Goal: Transaction & Acquisition: Purchase product/service

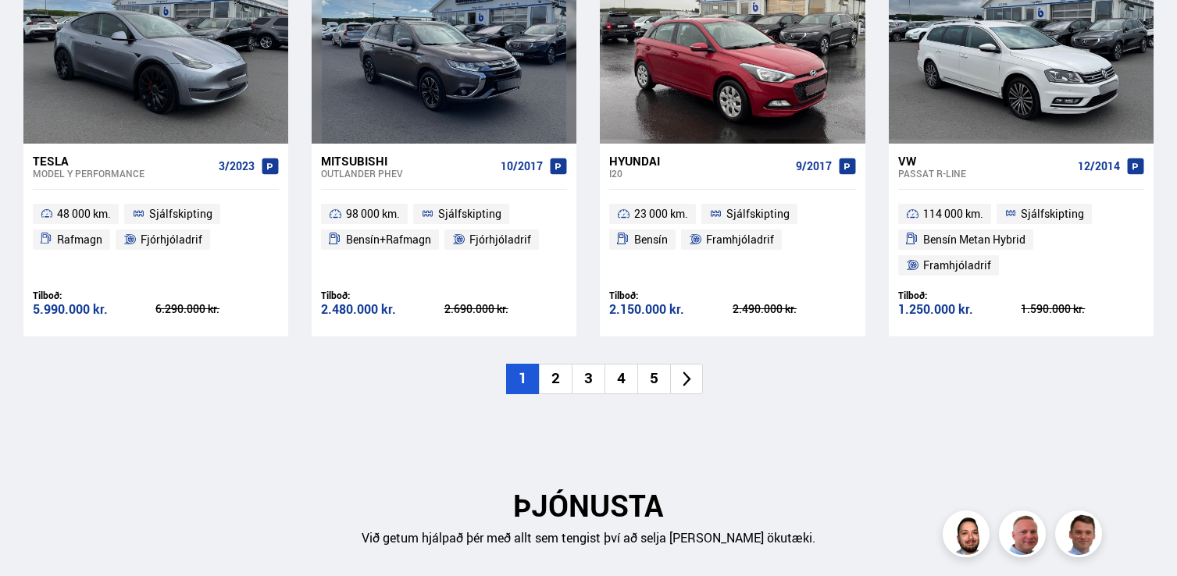
scroll to position [1820, 0]
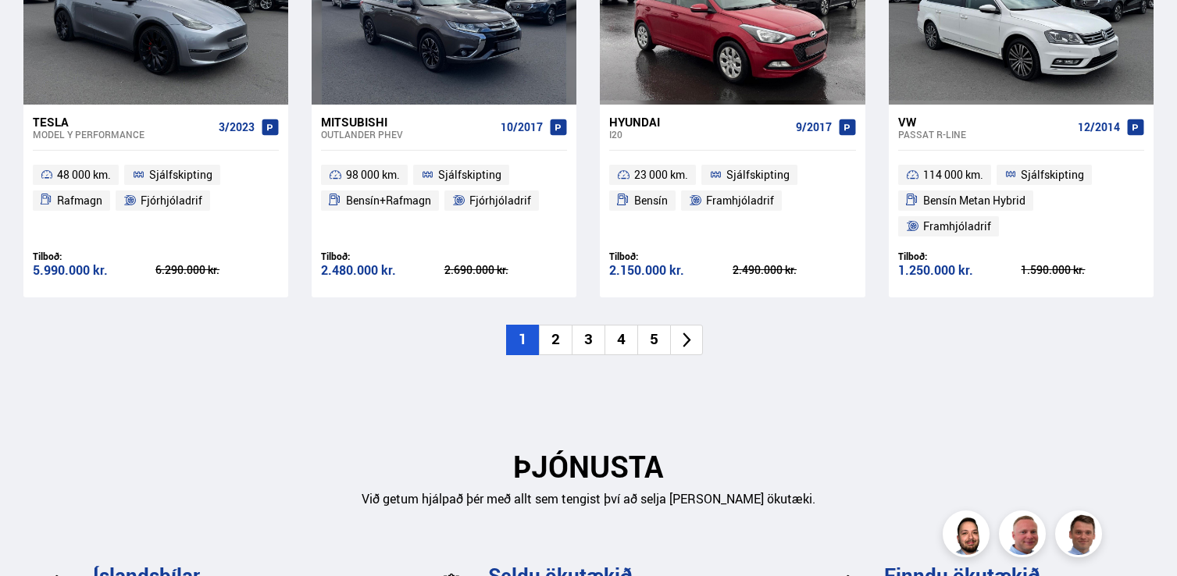
click at [562, 325] on li "2" at bounding box center [555, 340] width 33 height 30
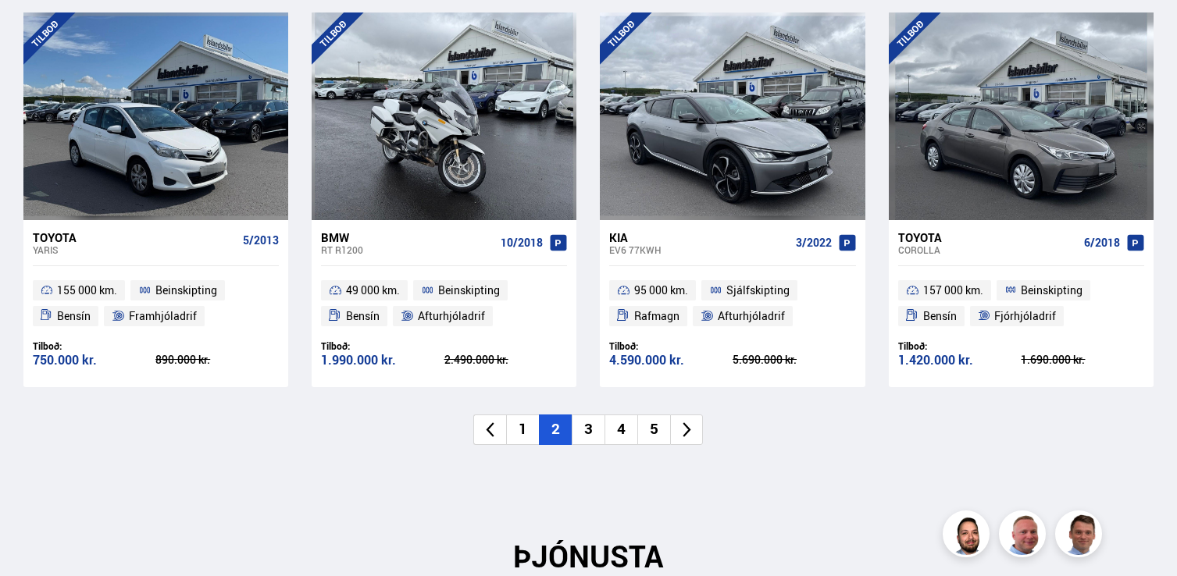
scroll to position [1711, 0]
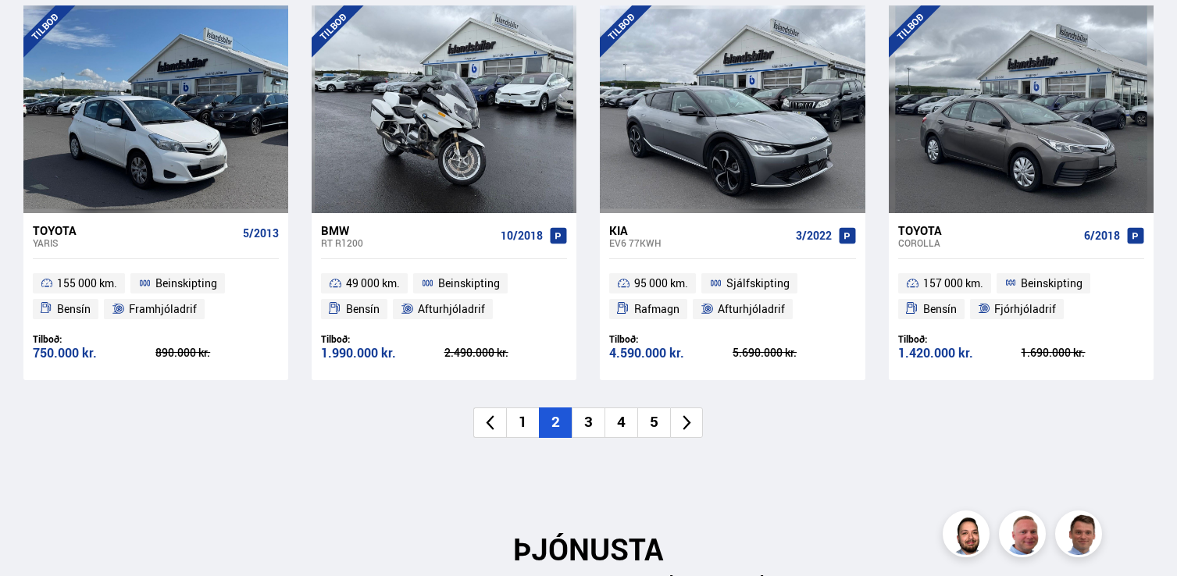
click at [582, 414] on li "3" at bounding box center [588, 423] width 33 height 30
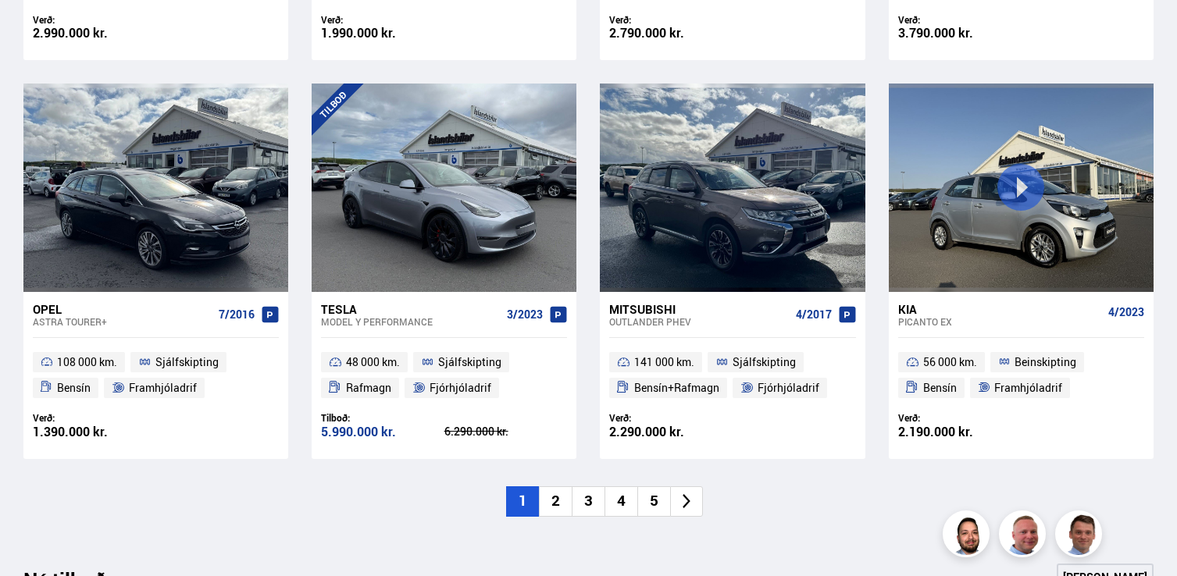
scroll to position [1098, 0]
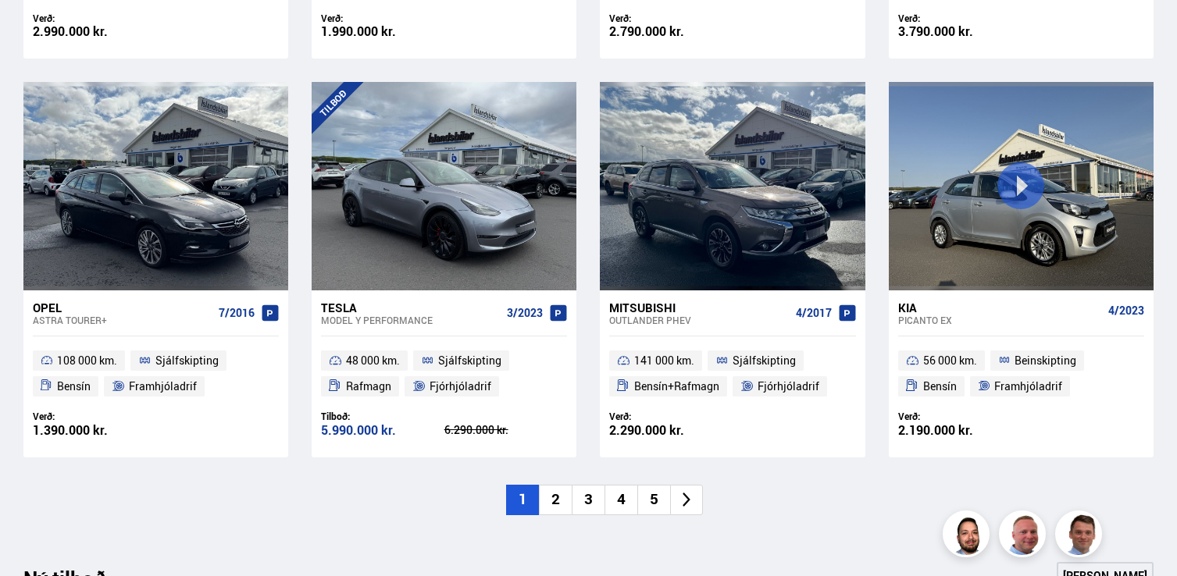
click at [555, 490] on li "2" at bounding box center [555, 500] width 33 height 30
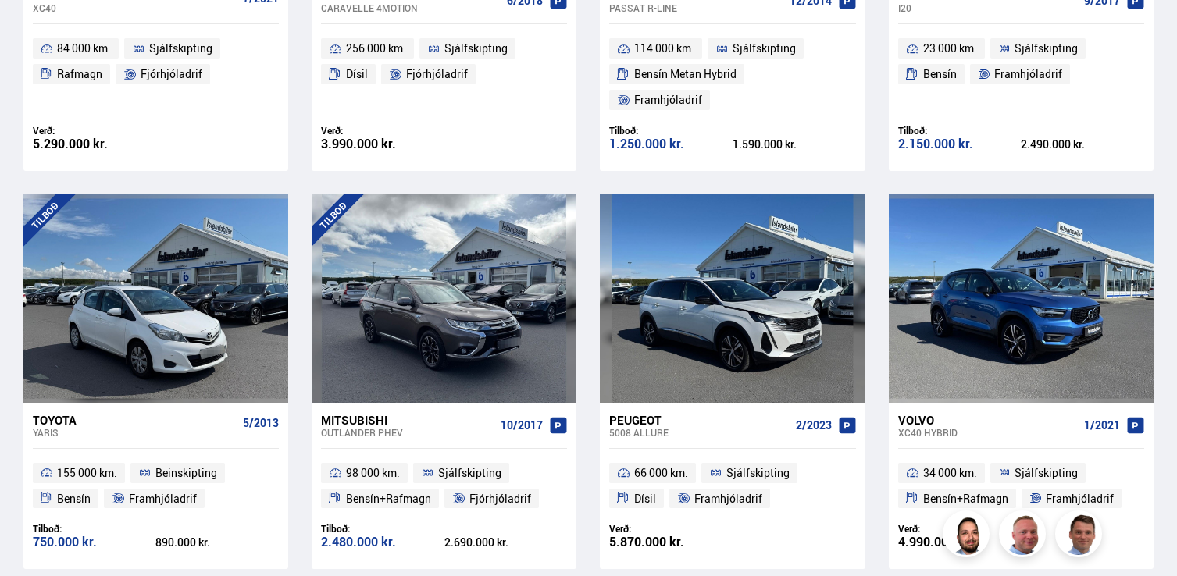
scroll to position [1054, 0]
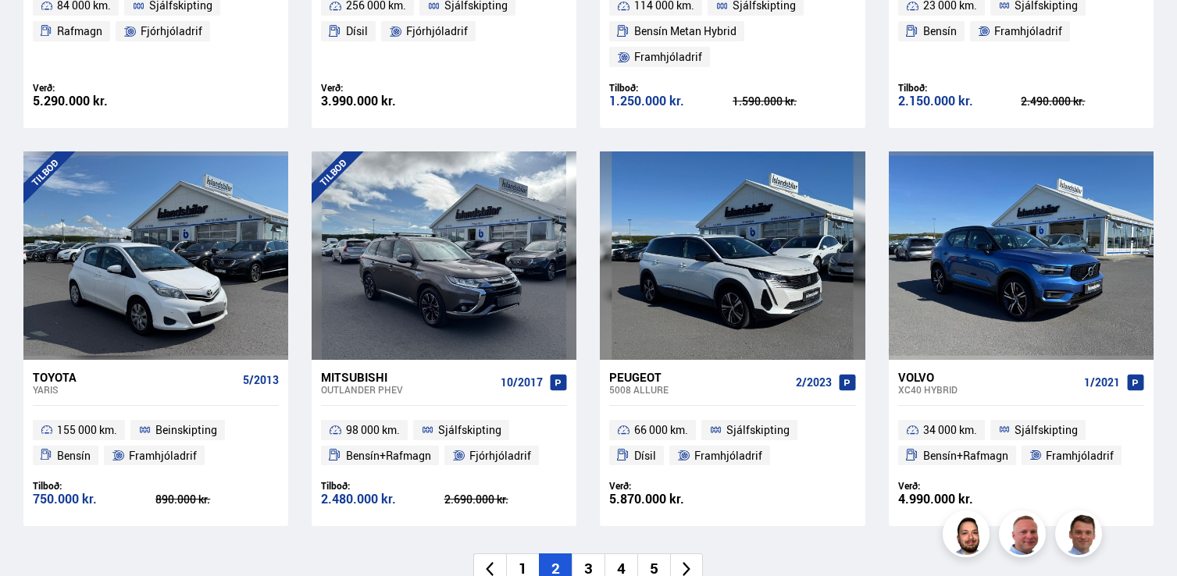
click at [578, 554] on li "3" at bounding box center [588, 569] width 33 height 30
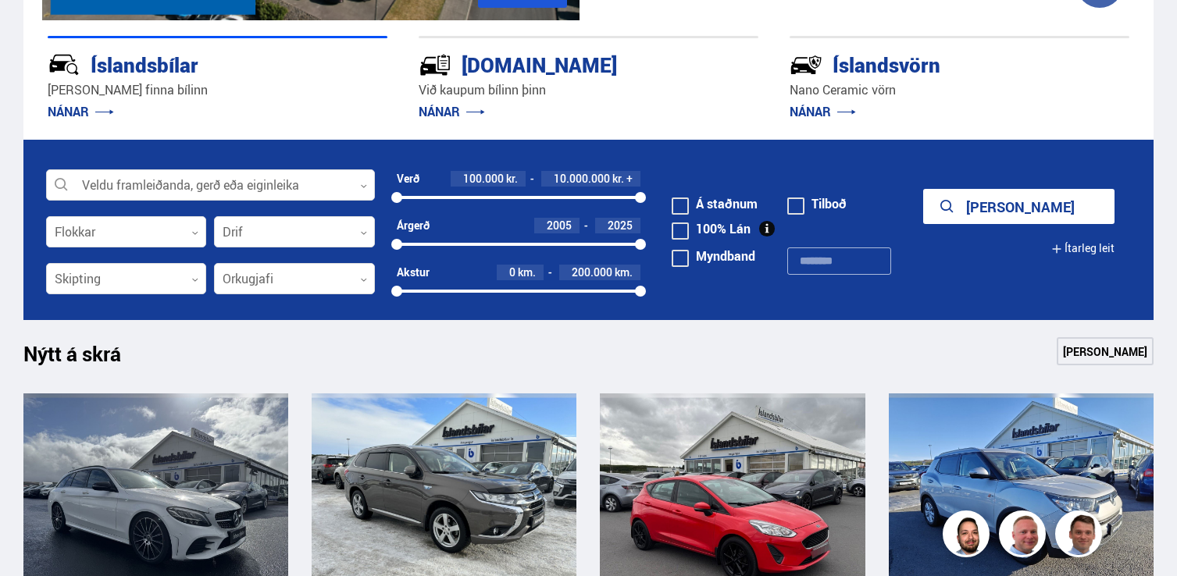
scroll to position [354, 0]
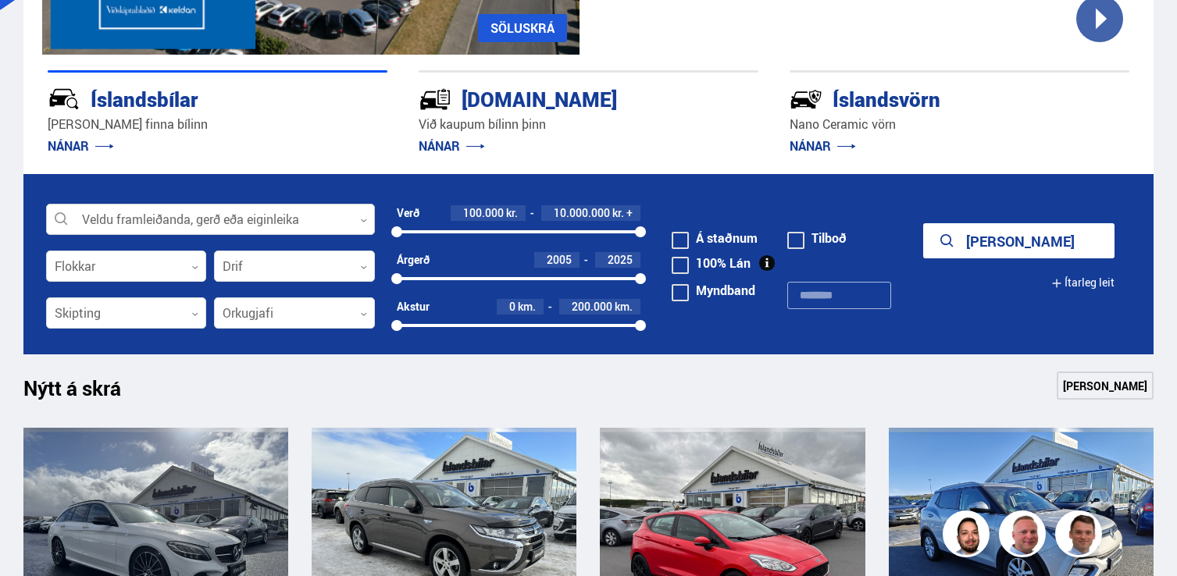
click at [219, 216] on div at bounding box center [210, 220] width 329 height 31
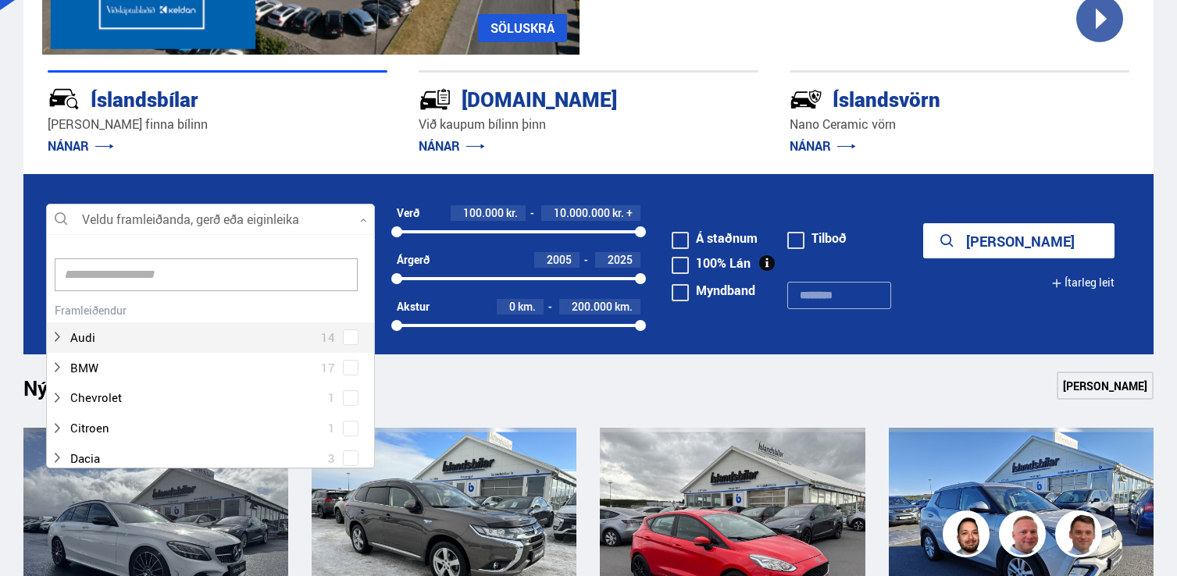
scroll to position [233, 323]
type input "*"
type input "***"
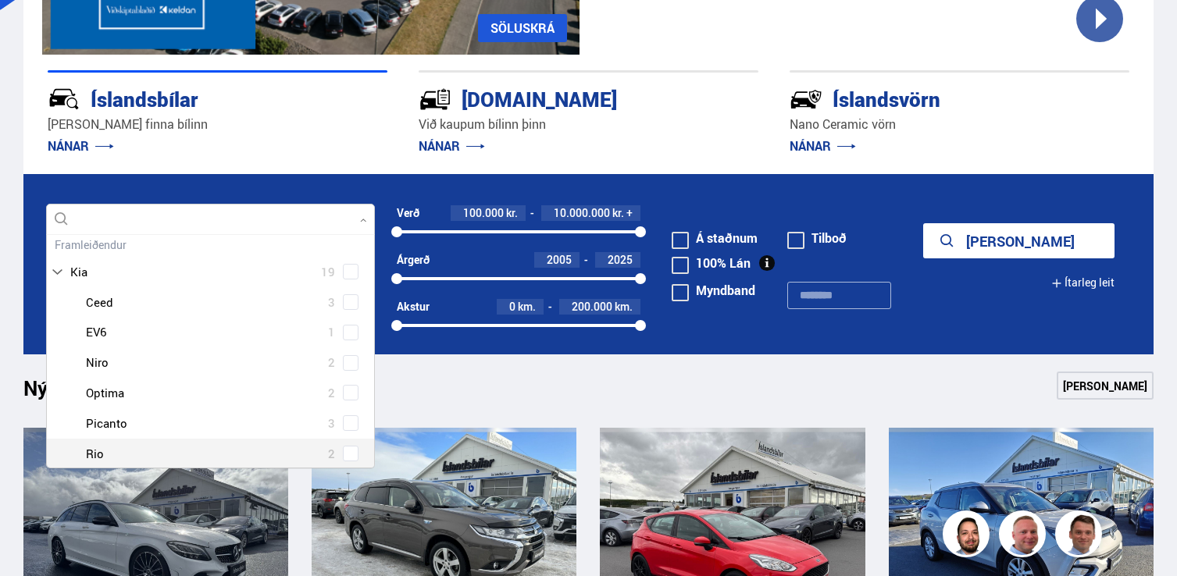
scroll to position [60, 0]
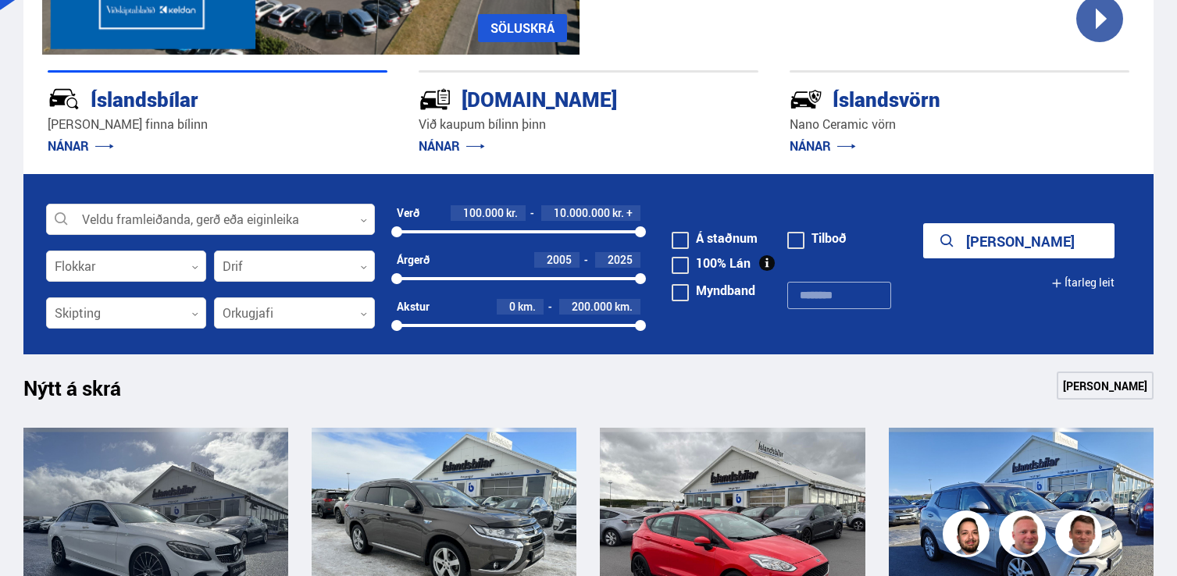
click at [268, 157] on p "NÁNAR" at bounding box center [218, 146] width 340 height 25
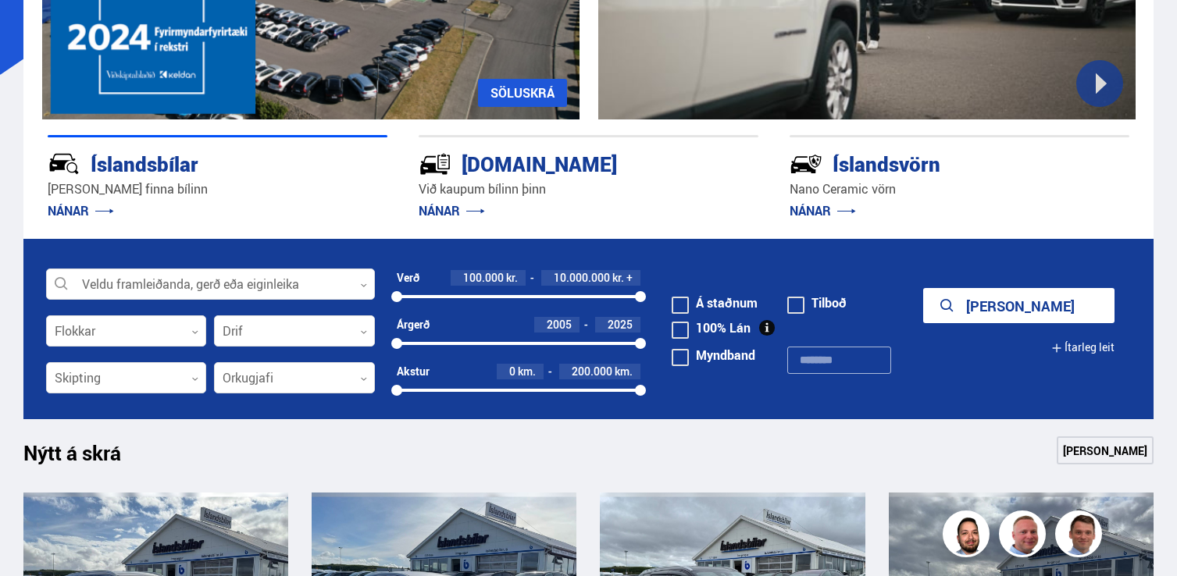
scroll to position [287, 0]
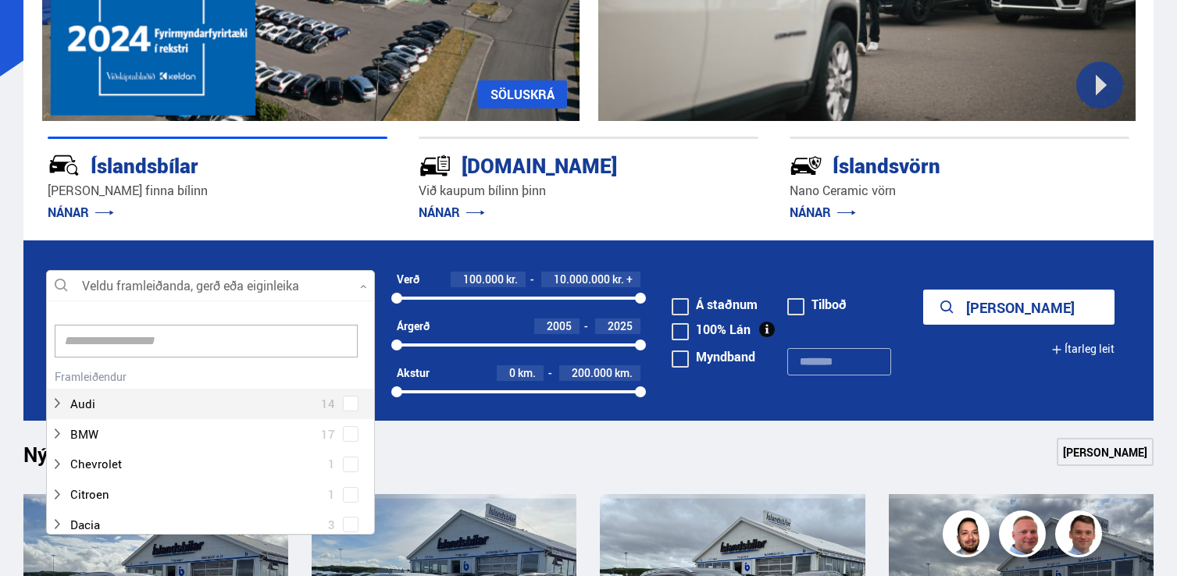
click at [240, 287] on div at bounding box center [210, 286] width 329 height 31
type input "***"
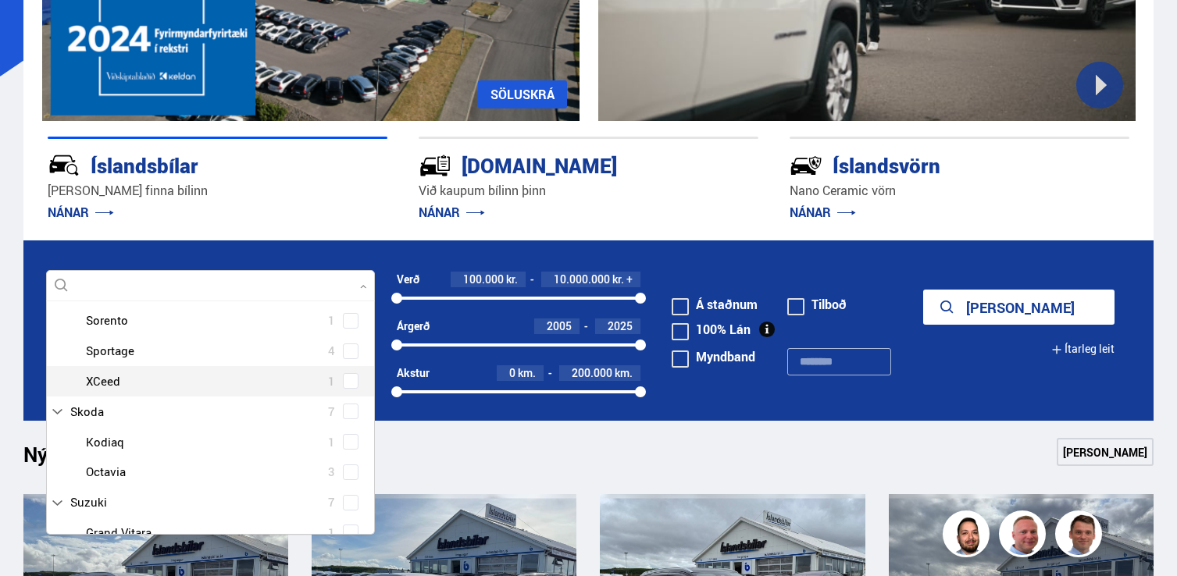
scroll to position [298, 0]
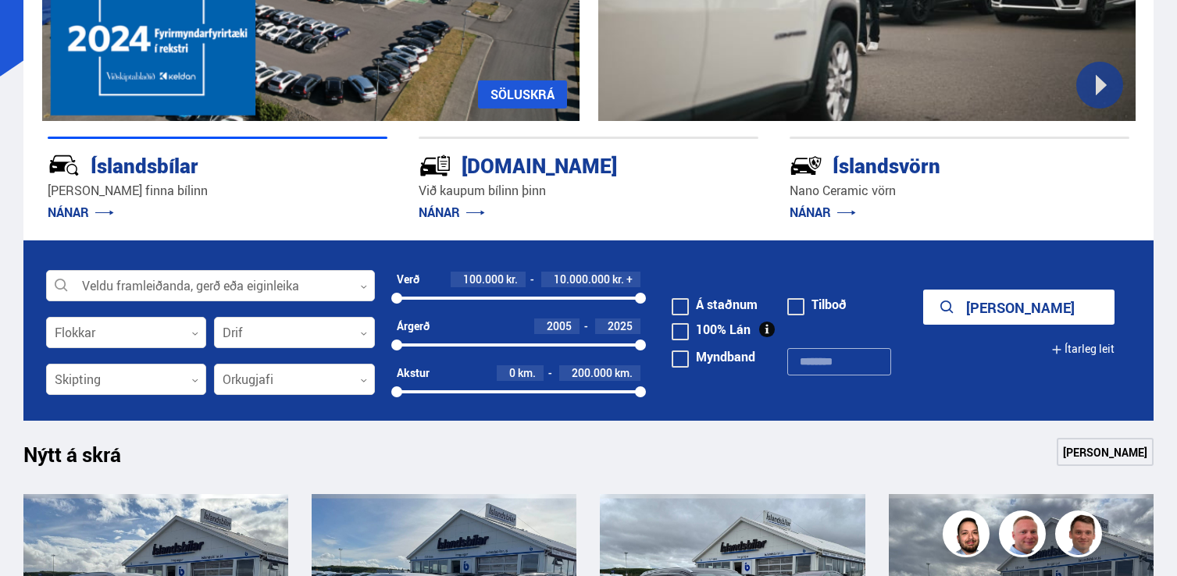
click at [340, 244] on form "Veldu framleiðanda, gerð eða eiginleika 0 Flokkar 0 Drif 0 Verð 100.000 kr. 10.…" at bounding box center [588, 331] width 1131 height 180
click at [223, 276] on div at bounding box center [210, 286] width 329 height 31
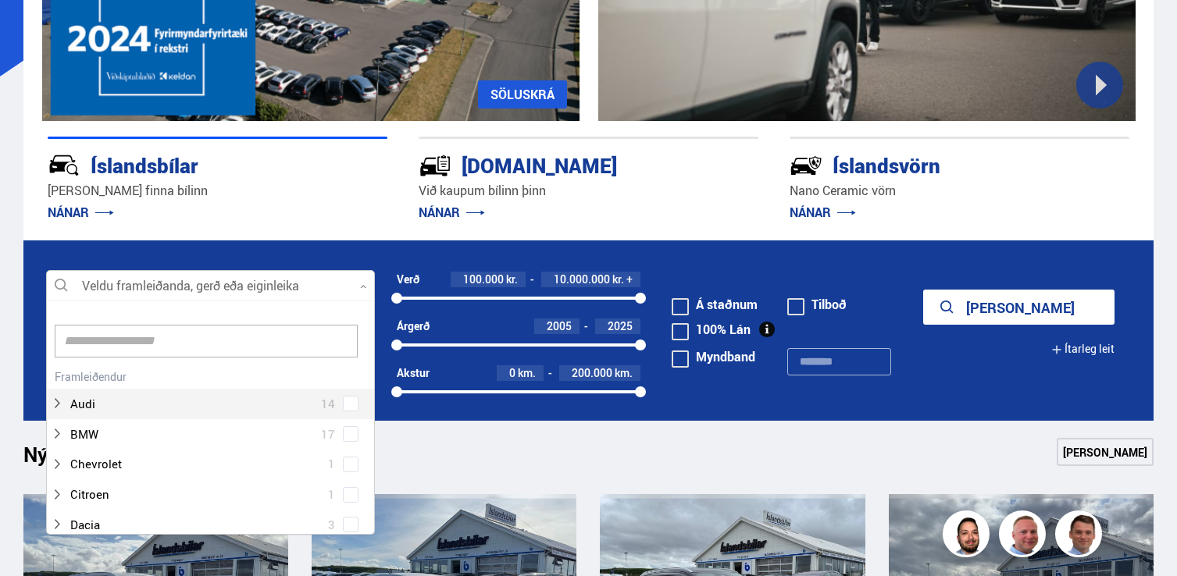
scroll to position [233, 323]
type input "***"
click at [343, 398] on div "Kia 19 Kia Ceed 3 Kia EV6 1 Kia Niro 2 Kia Optima 2 Kia Picanto 3 Kia Rio 2 Kia…" at bounding box center [210, 529] width 327 height 326
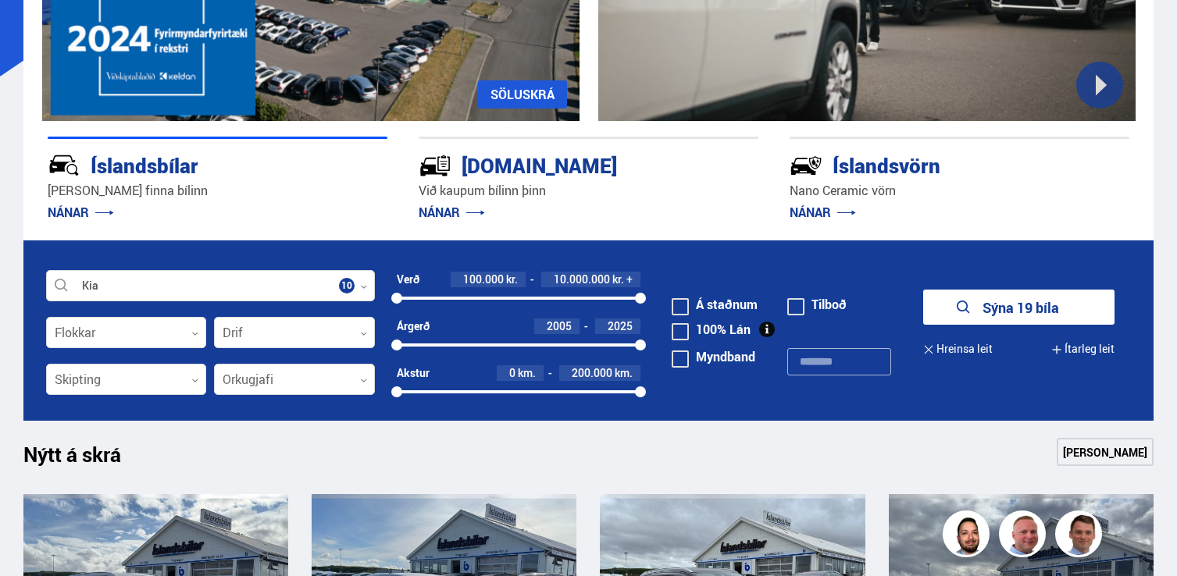
click at [351, 187] on p "[PERSON_NAME] finna bílinn" at bounding box center [218, 191] width 340 height 18
click at [967, 312] on icon "submit" at bounding box center [963, 307] width 19 height 19
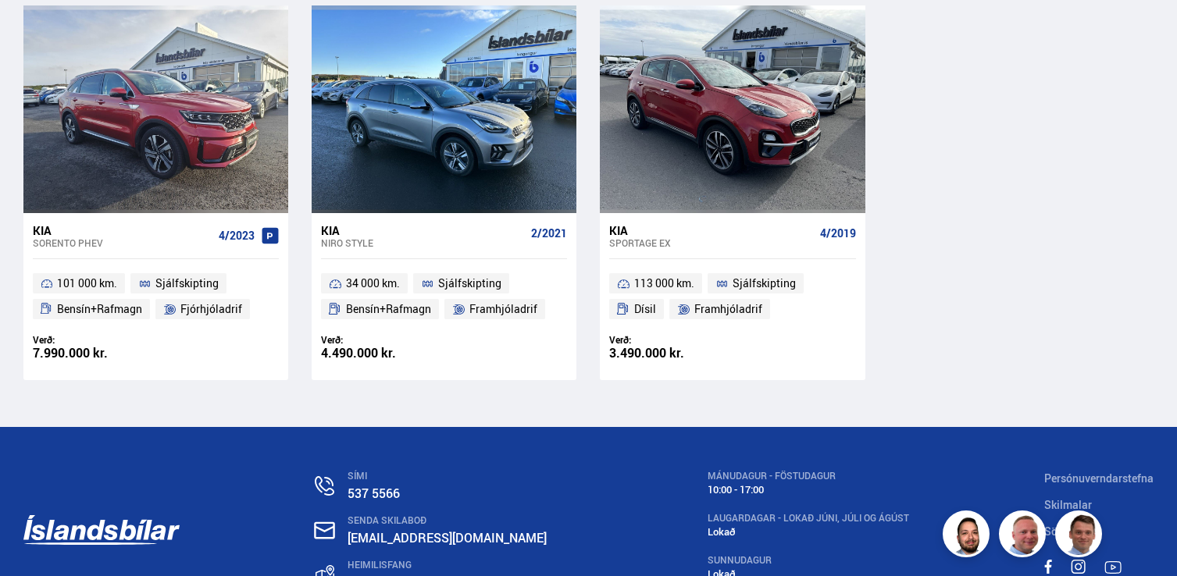
scroll to position [1958, 0]
